Goal: Transaction & Acquisition: Purchase product/service

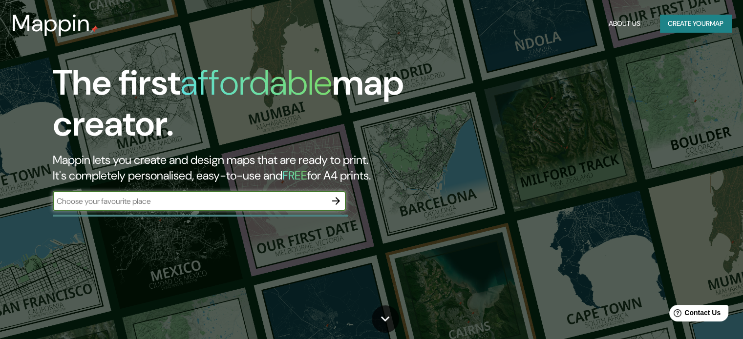
click at [193, 206] on input "text" at bounding box center [189, 201] width 273 height 11
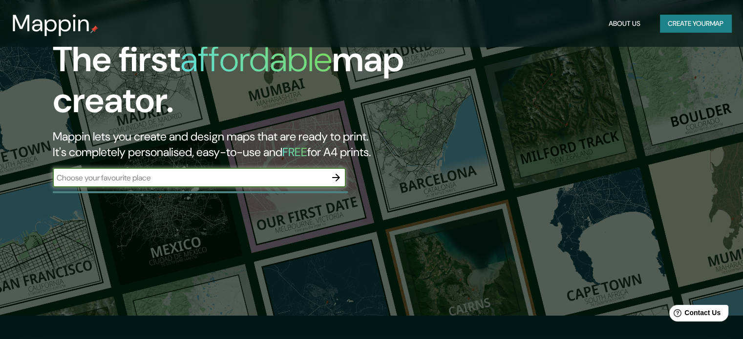
scroll to position [4, 0]
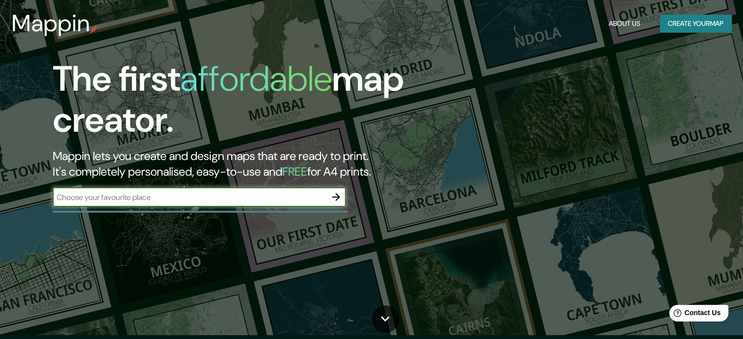
paste input "[PERSON_NAME] de [PERSON_NAME], s/n, 25192 [GEOGRAPHIC_DATA]"
type input "[PERSON_NAME] de [PERSON_NAME], s/n, 25192 [GEOGRAPHIC_DATA]"
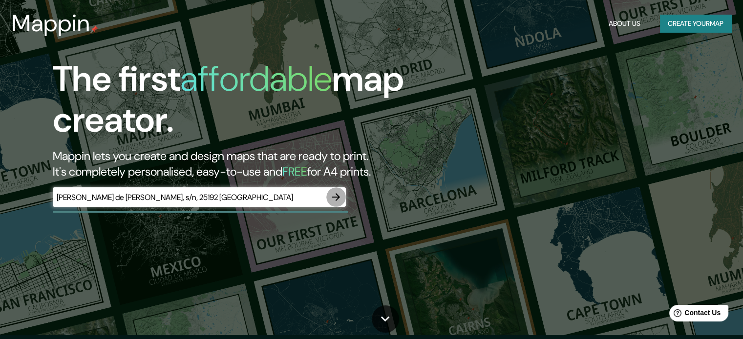
click at [340, 192] on icon "button" at bounding box center [336, 197] width 12 height 12
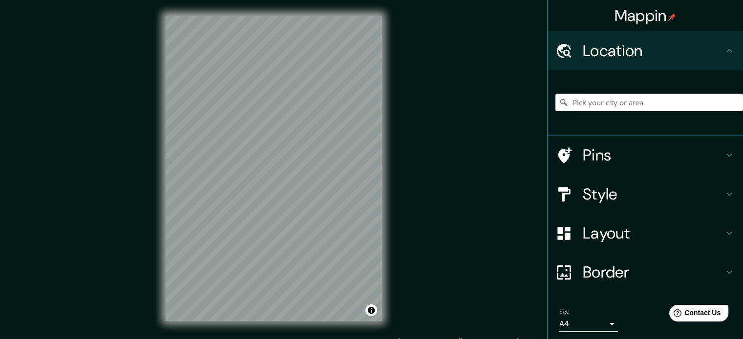
click at [595, 108] on input "Pick your city or area" at bounding box center [649, 103] width 188 height 18
type input "[GEOGRAPHIC_DATA]"
click at [560, 103] on icon at bounding box center [563, 102] width 7 height 7
